Goal: Task Accomplishment & Management: Complete application form

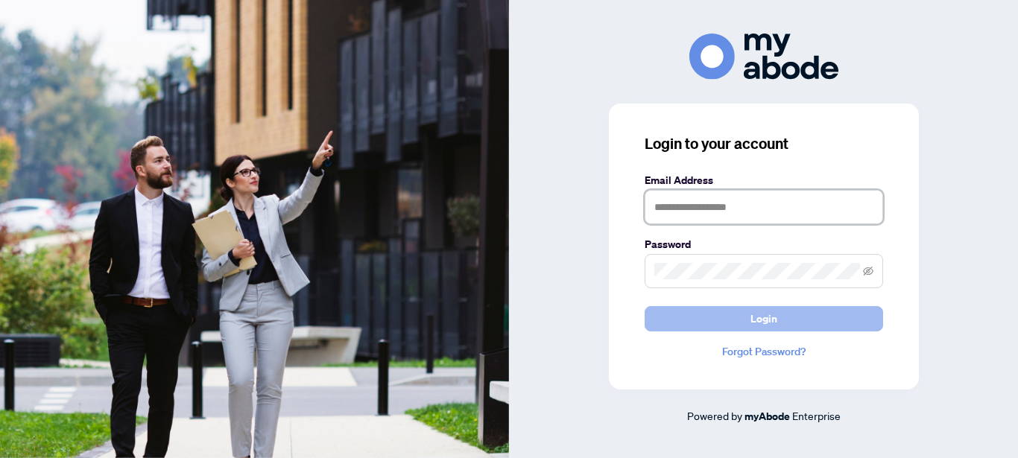
type input "**********"
click at [766, 326] on span "Login" at bounding box center [764, 319] width 27 height 24
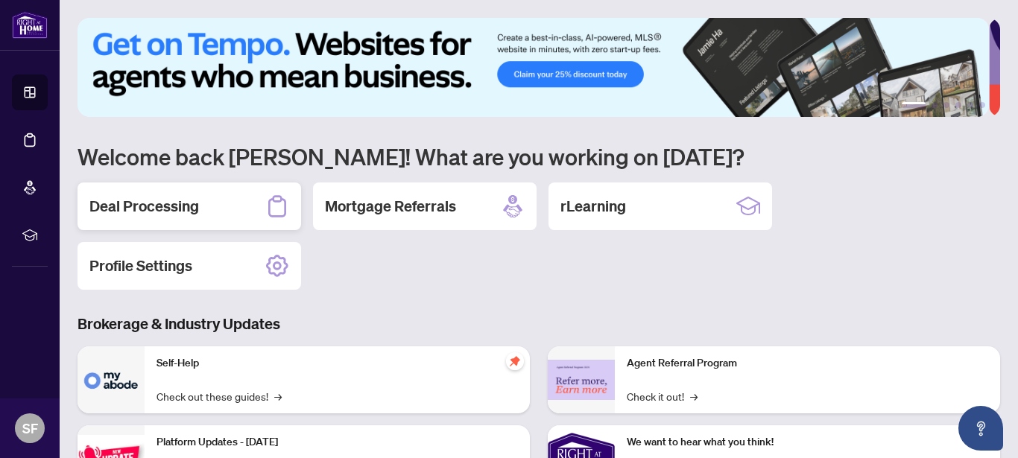
click at [987, 308] on div "1 2 3 4 5 6 Welcome back Steven! What are you working on today? Deal Processing…" at bounding box center [539, 345] width 923 height 655
click at [180, 200] on h2 "Deal Processing" at bounding box center [144, 206] width 110 height 21
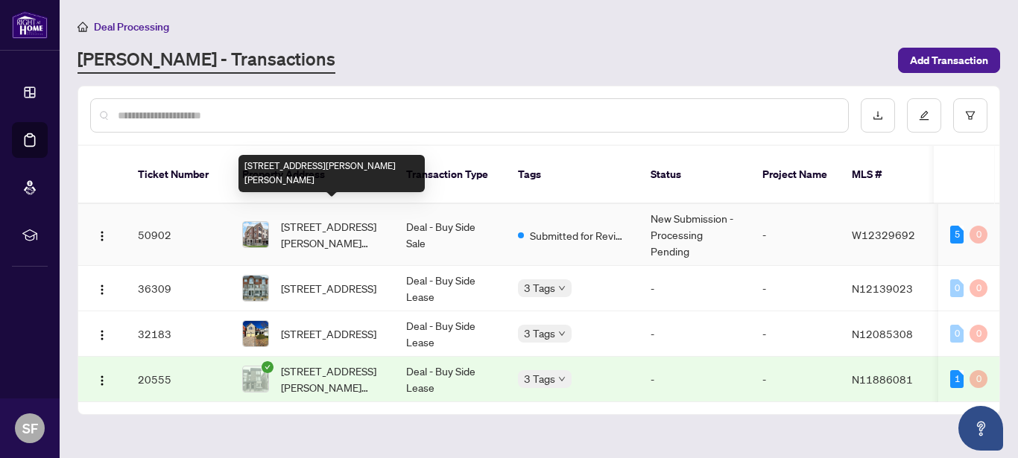
click at [304, 218] on span "1260 Restivo Lane, Milton, Ontario L9E 1J9, Canada" at bounding box center [331, 234] width 101 height 33
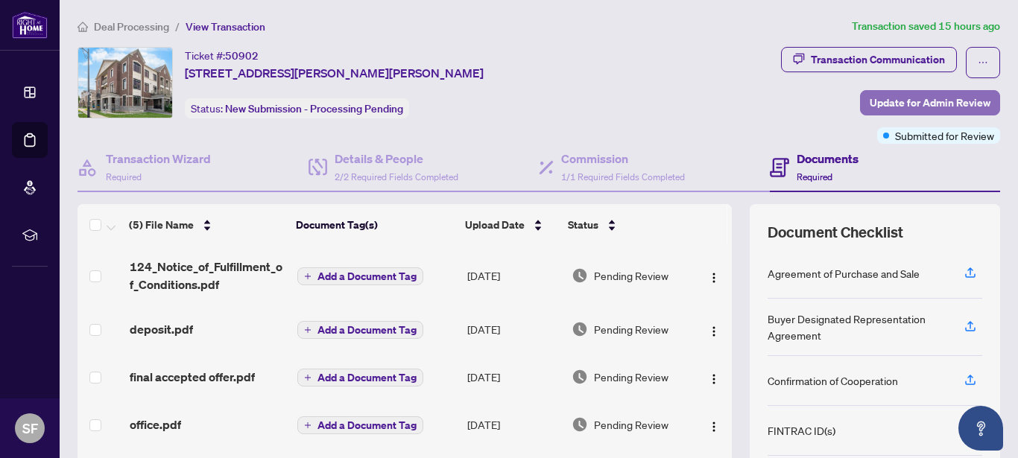
click at [947, 108] on span "Update for Admin Review" at bounding box center [930, 103] width 121 height 24
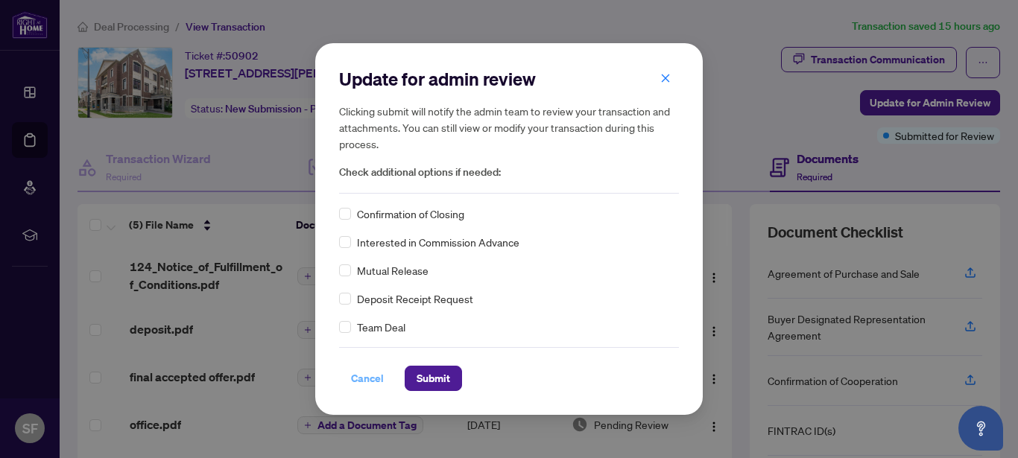
click at [361, 382] on span "Cancel" at bounding box center [367, 379] width 33 height 24
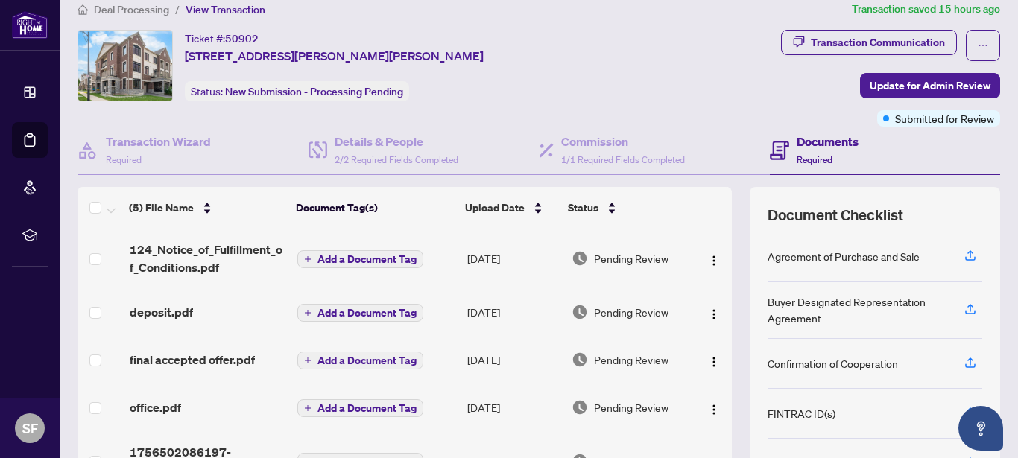
scroll to position [27, 0]
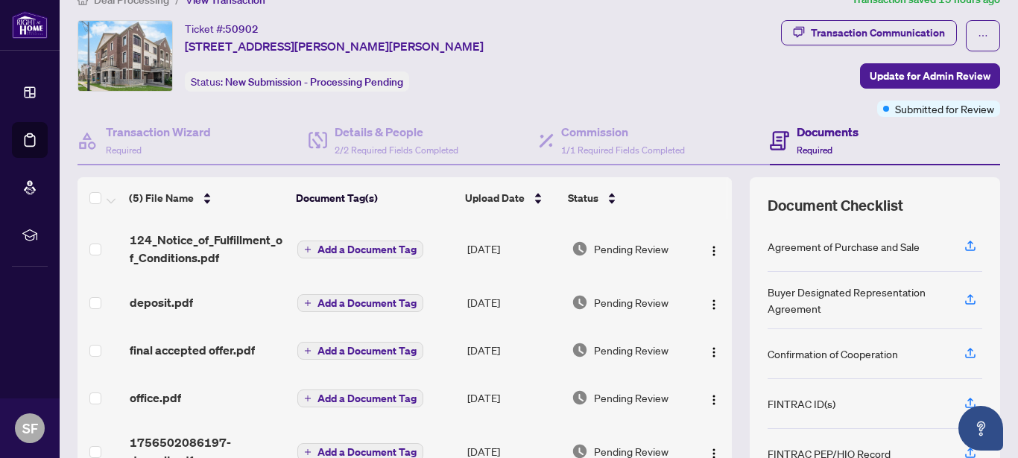
drag, startPoint x: 1005, startPoint y: 183, endPoint x: 1004, endPoint y: 190, distance: 7.5
click at [1004, 189] on main "Deal Processing / View Transaction Transaction saved 15 hours ago Ticket #: 509…" at bounding box center [539, 229] width 959 height 458
drag, startPoint x: 1001, startPoint y: 206, endPoint x: 998, endPoint y: 231, distance: 25.5
click at [1000, 208] on main "Deal Processing / View Transaction Transaction saved 15 hours ago Ticket #: 509…" at bounding box center [539, 229] width 959 height 458
click at [998, 224] on main "Deal Processing / View Transaction Transaction saved 15 hours ago Ticket #: 509…" at bounding box center [539, 229] width 959 height 458
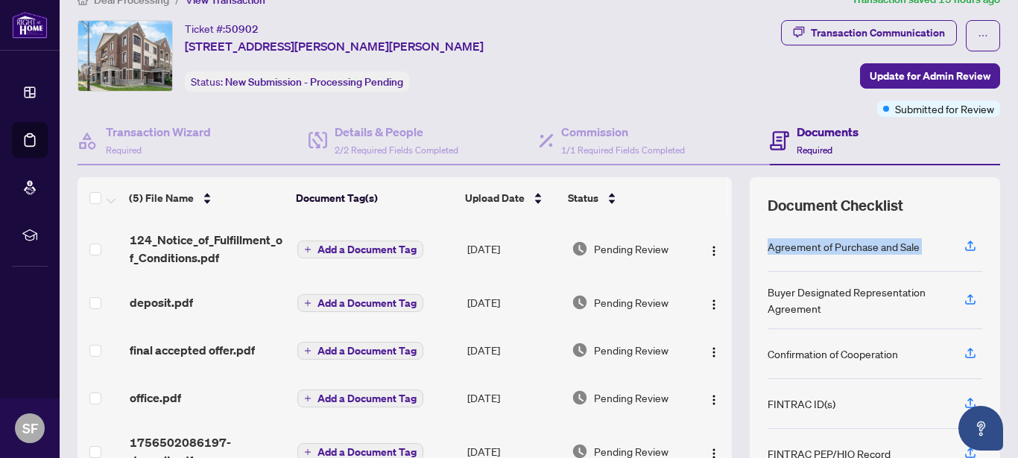
click at [994, 255] on div "Ticket #: 50902 1260 Restivo Lane, Milton, Ontario L9E 1J9, Canada Status: New …" at bounding box center [539, 281] width 935 height 523
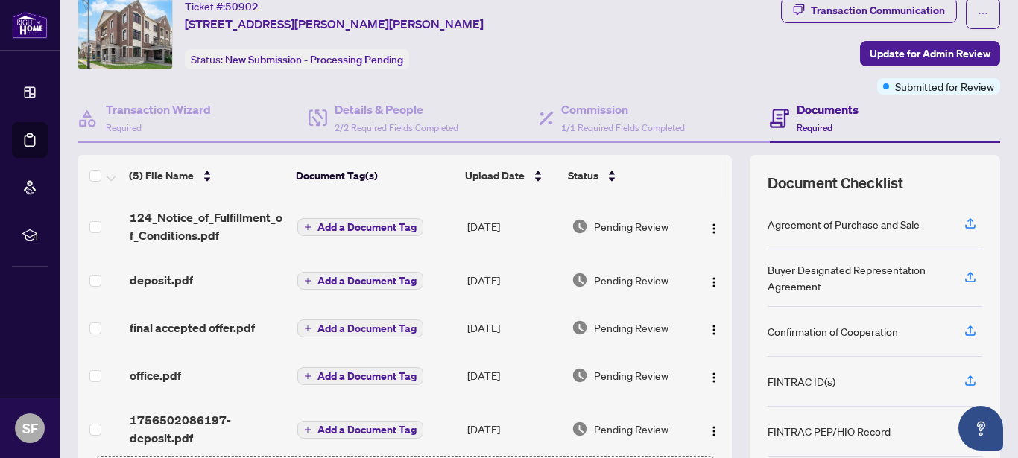
scroll to position [59, 0]
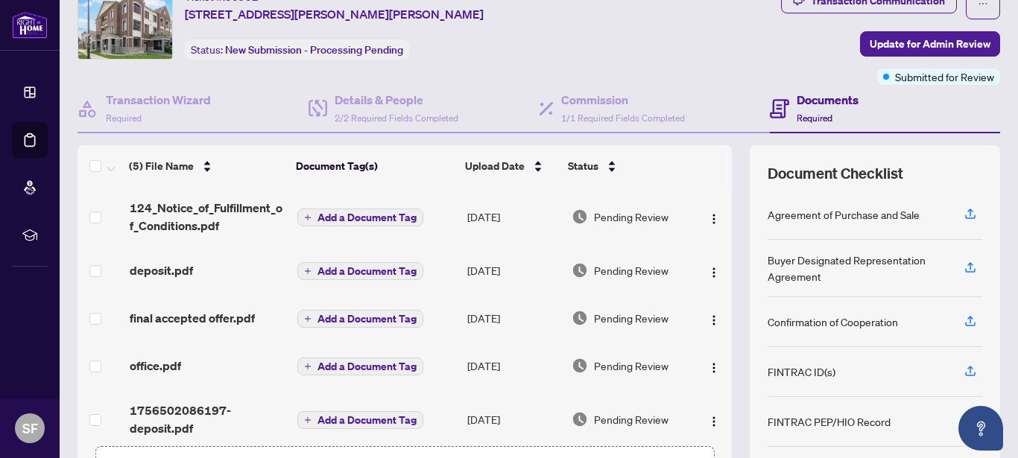
click at [1005, 327] on main "Deal Processing / View Transaction Transaction saved 15 hours ago Ticket #: 509…" at bounding box center [539, 229] width 959 height 458
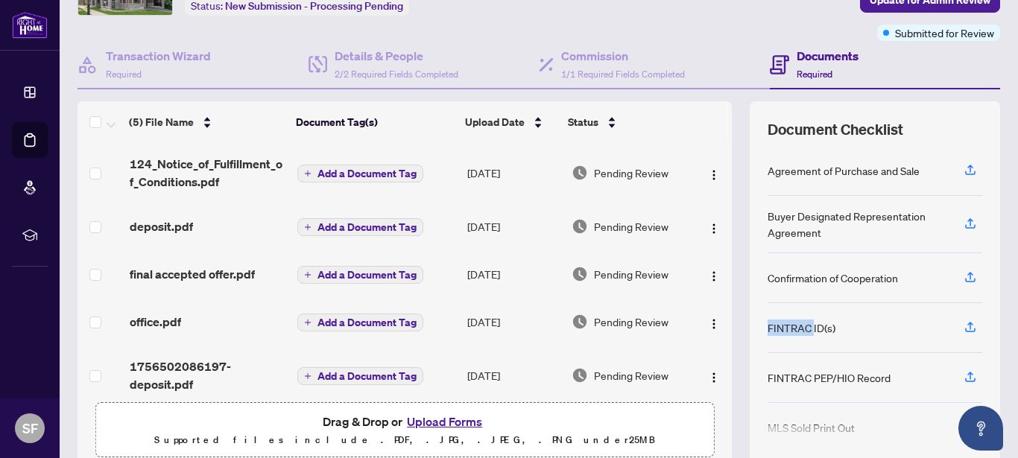
scroll to position [109, 0]
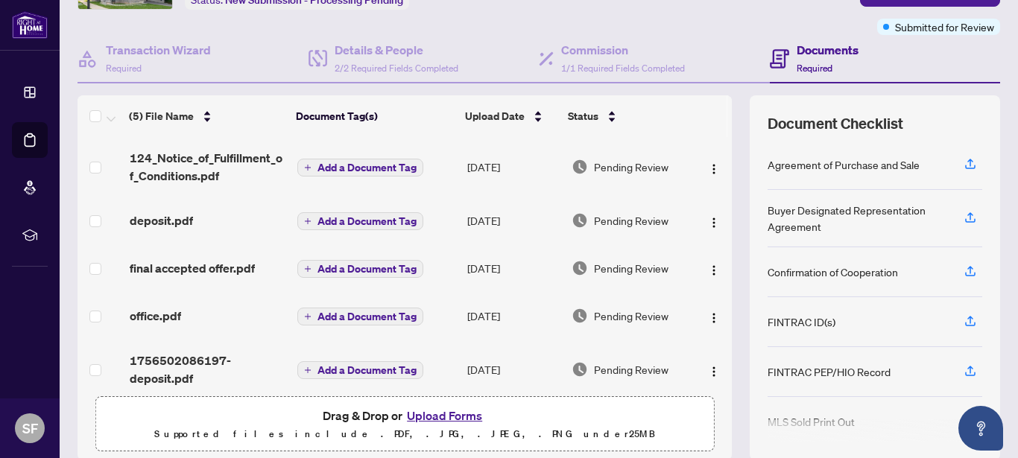
drag, startPoint x: 1004, startPoint y: 376, endPoint x: 1003, endPoint y: 385, distance: 8.3
click at [1004, 379] on main "Deal Processing / View Transaction Transaction saved 15 hours ago Ticket #: 509…" at bounding box center [539, 229] width 959 height 458
drag, startPoint x: 1003, startPoint y: 385, endPoint x: 1000, endPoint y: 409, distance: 24.7
click at [1000, 409] on main "Deal Processing / View Transaction Transaction saved 15 hours ago Ticket #: 509…" at bounding box center [539, 229] width 959 height 458
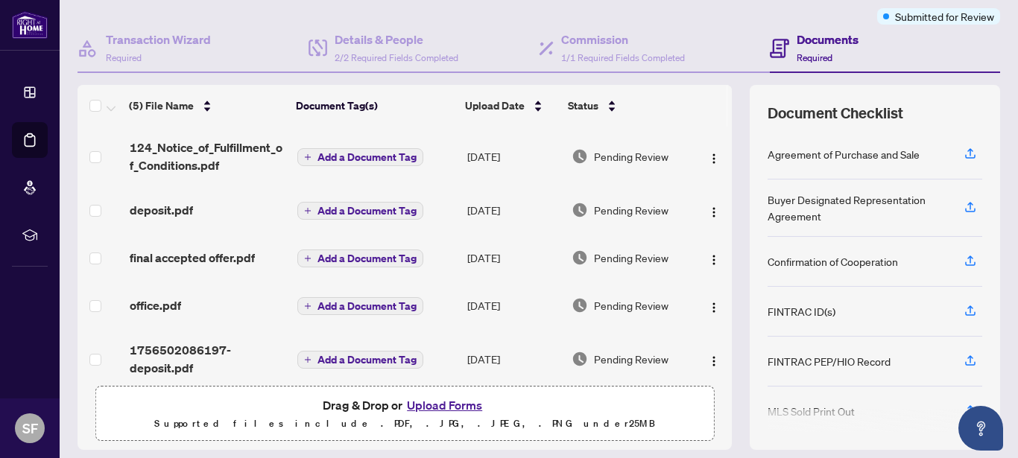
scroll to position [121, 0]
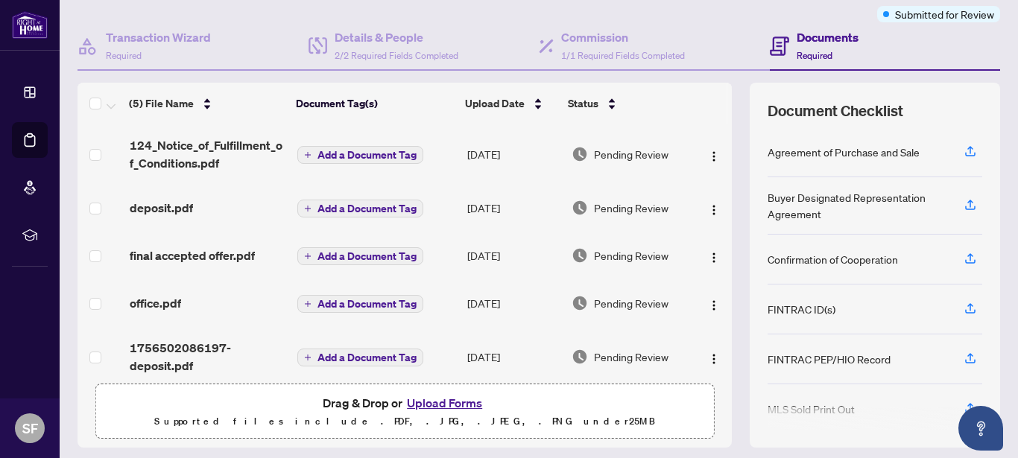
click at [1006, 405] on main "Deal Processing / View Transaction Transaction saved 15 hours ago Ticket #: 509…" at bounding box center [539, 229] width 959 height 458
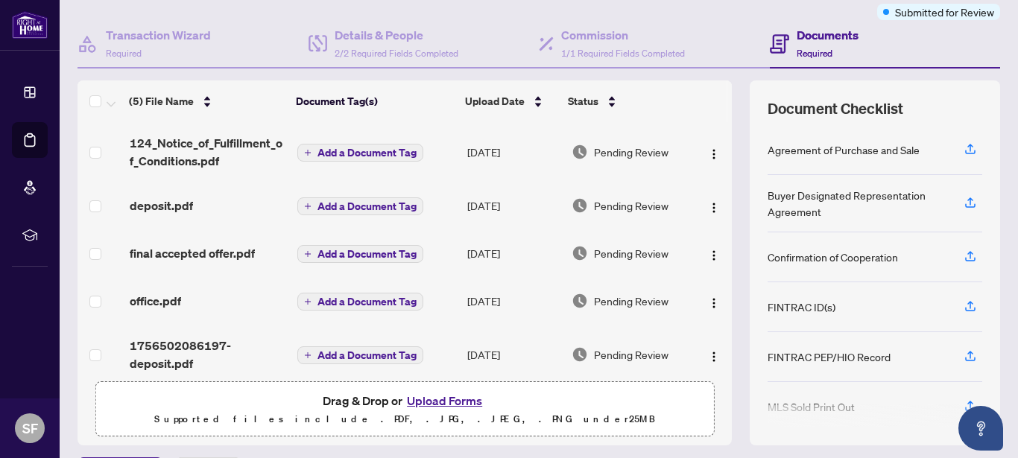
click at [452, 400] on button "Upload Forms" at bounding box center [445, 400] width 84 height 19
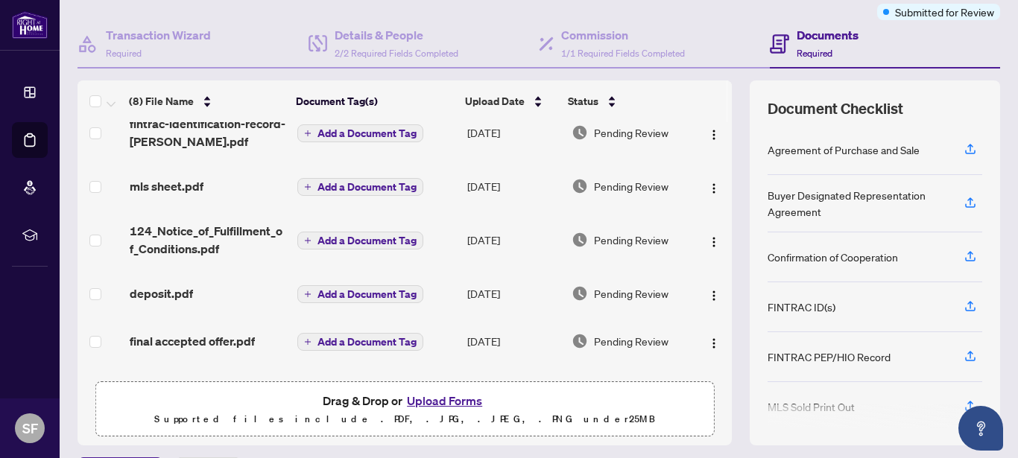
scroll to position [91, 0]
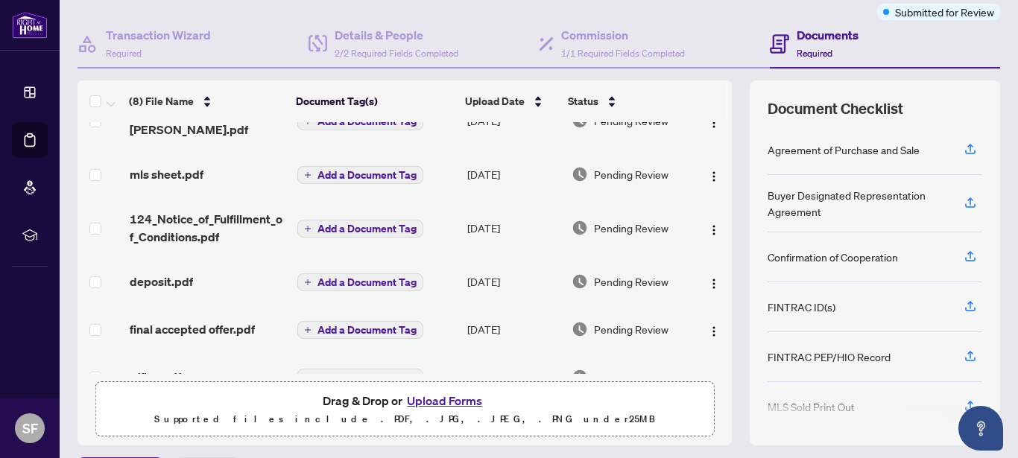
drag, startPoint x: 715, startPoint y: 226, endPoint x: 713, endPoint y: 241, distance: 15.1
click at [713, 238] on td at bounding box center [713, 228] width 37 height 60
click at [713, 243] on td at bounding box center [713, 228] width 37 height 60
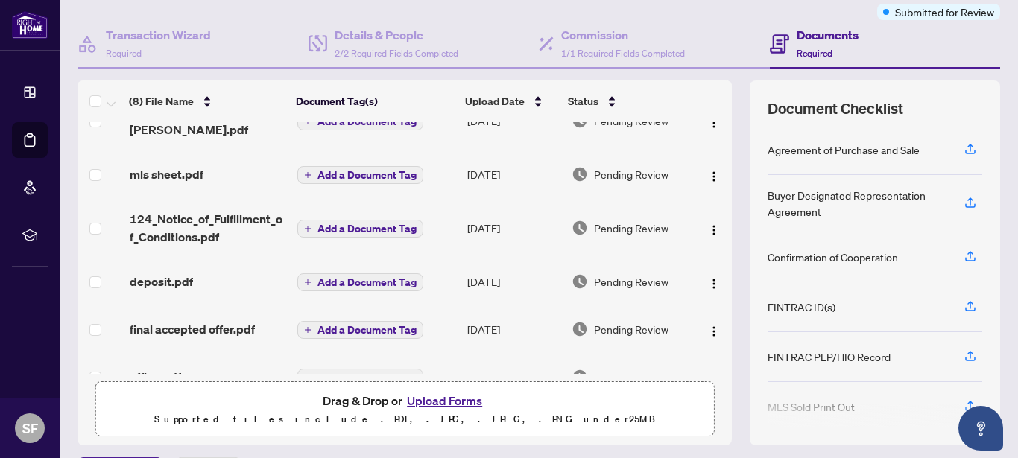
click at [713, 249] on td at bounding box center [713, 228] width 37 height 60
click at [710, 268] on td at bounding box center [713, 282] width 37 height 48
click at [711, 248] on tbody "fintrac-identification-record-dimple-sequeira.pdf Add a Document Tag Aug/30/202…" at bounding box center [405, 245] width 654 height 429
click at [719, 215] on div "fintrac-identification-record-dimple-sequeira.pdf Add a Document Tag Aug/30/202…" at bounding box center [405, 248] width 654 height 252
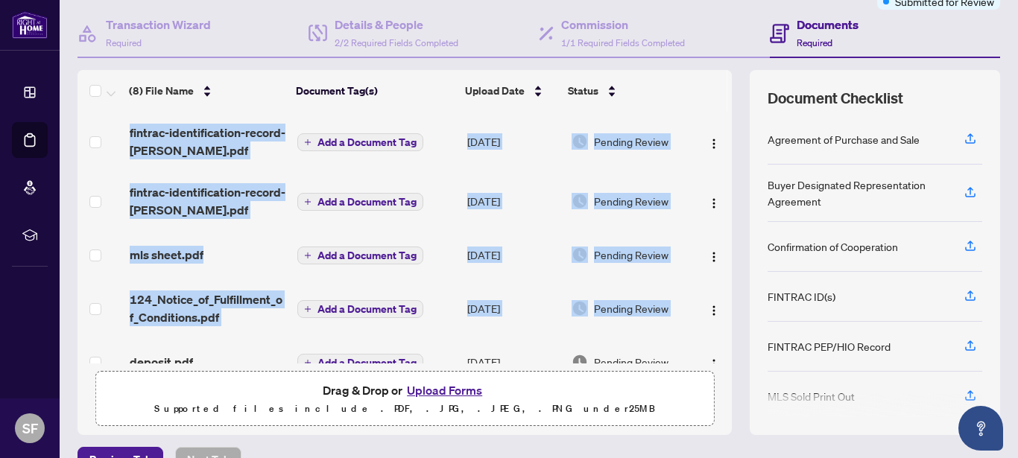
scroll to position [147, 0]
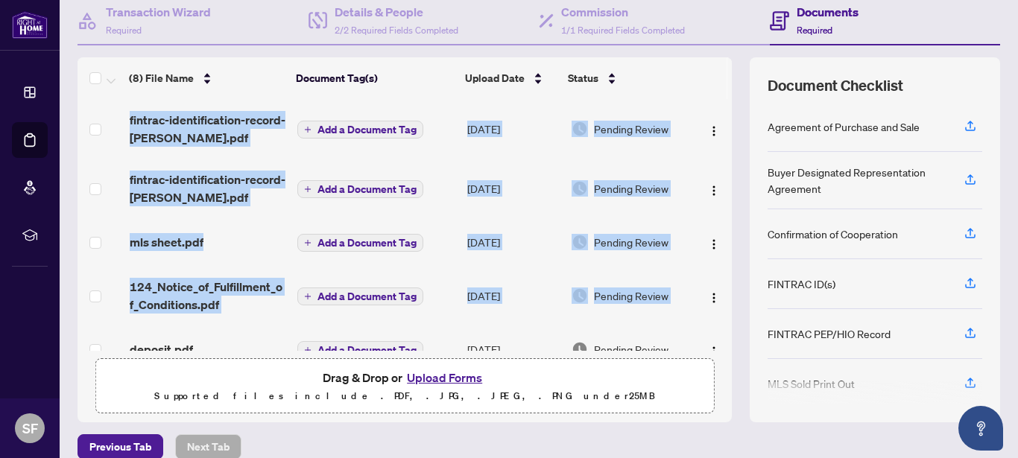
click at [1004, 244] on main "Deal Processing / View Transaction Transaction saved a few seconds ago Ticket #…" at bounding box center [539, 229] width 959 height 458
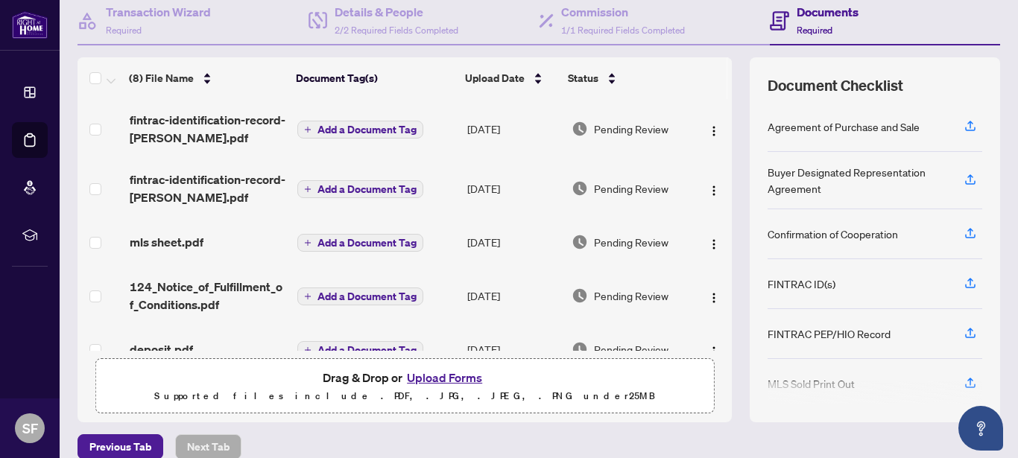
scroll to position [0, 0]
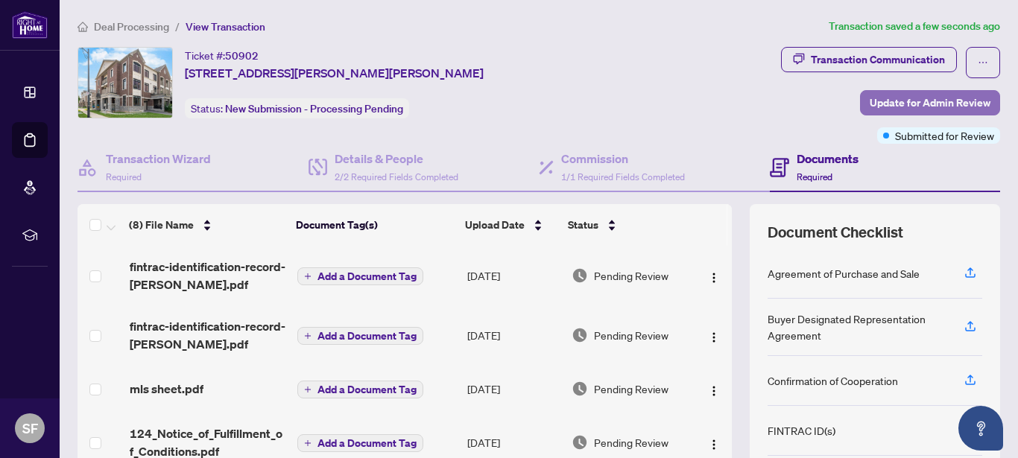
click at [912, 105] on span "Update for Admin Review" at bounding box center [930, 103] width 121 height 24
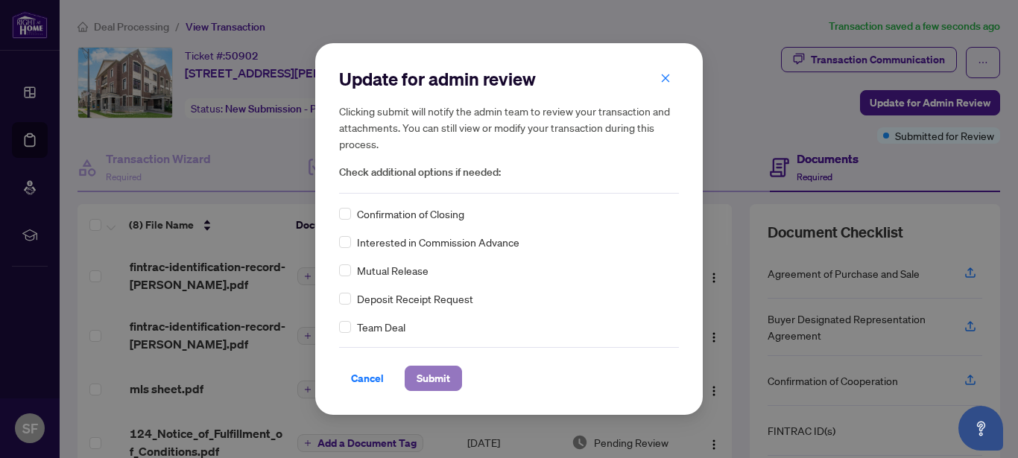
click at [428, 382] on span "Submit" at bounding box center [434, 379] width 34 height 24
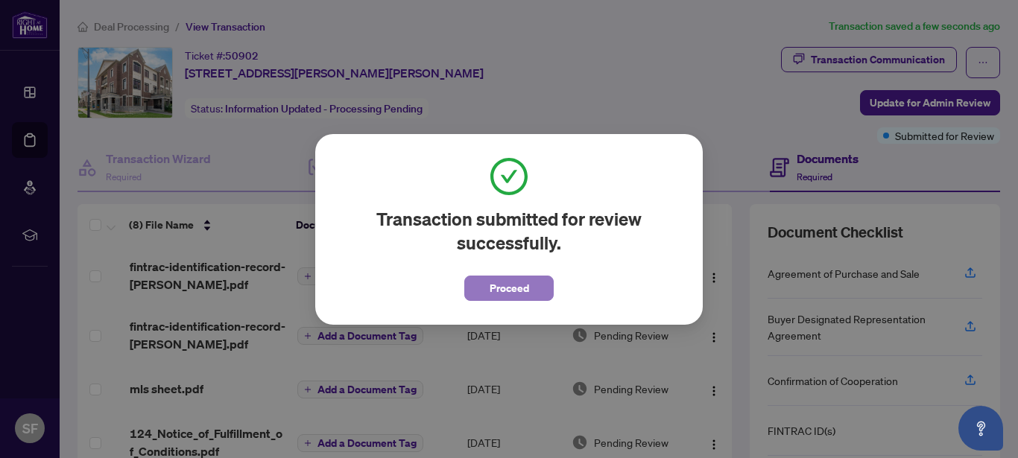
click at [508, 287] on span "Proceed" at bounding box center [510, 289] width 40 height 24
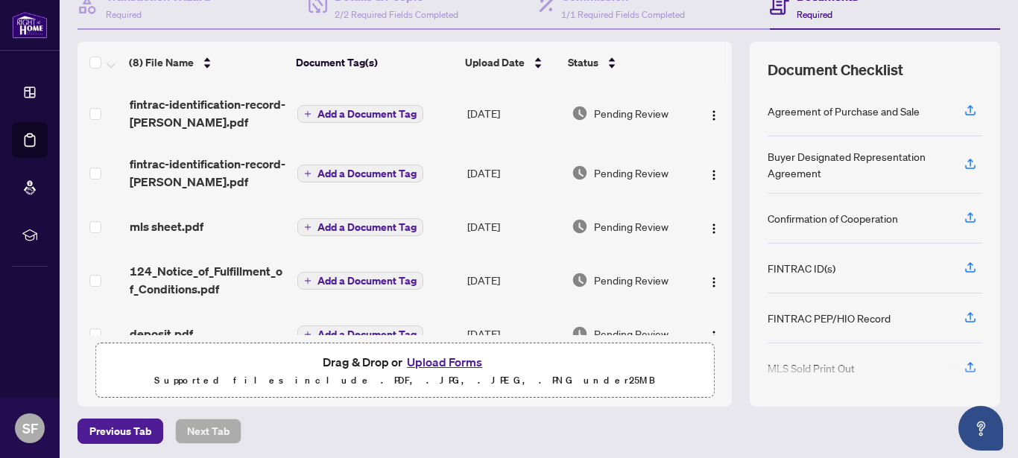
scroll to position [165, 0]
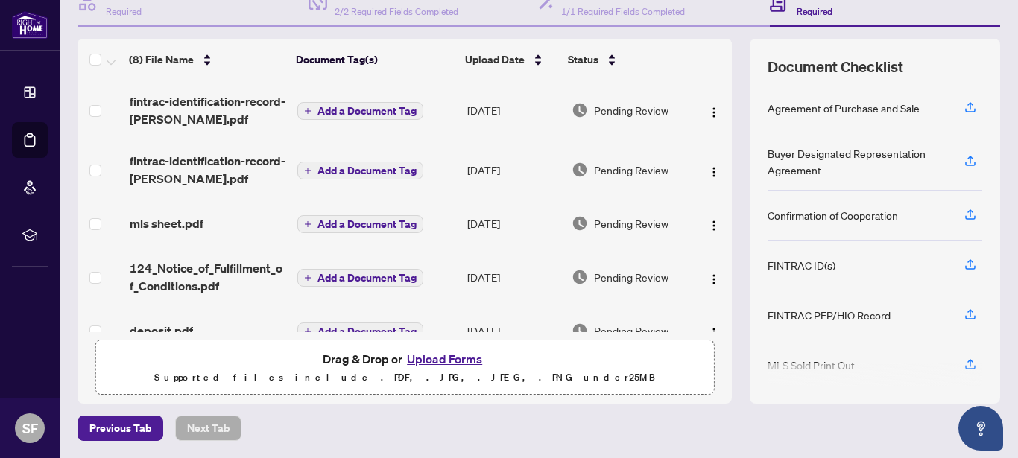
click at [1003, 247] on main "Deal Processing / View Transaction Transaction saved 5 minutes ago Ticket #: 50…" at bounding box center [539, 229] width 959 height 458
